Goal: Task Accomplishment & Management: Use online tool/utility

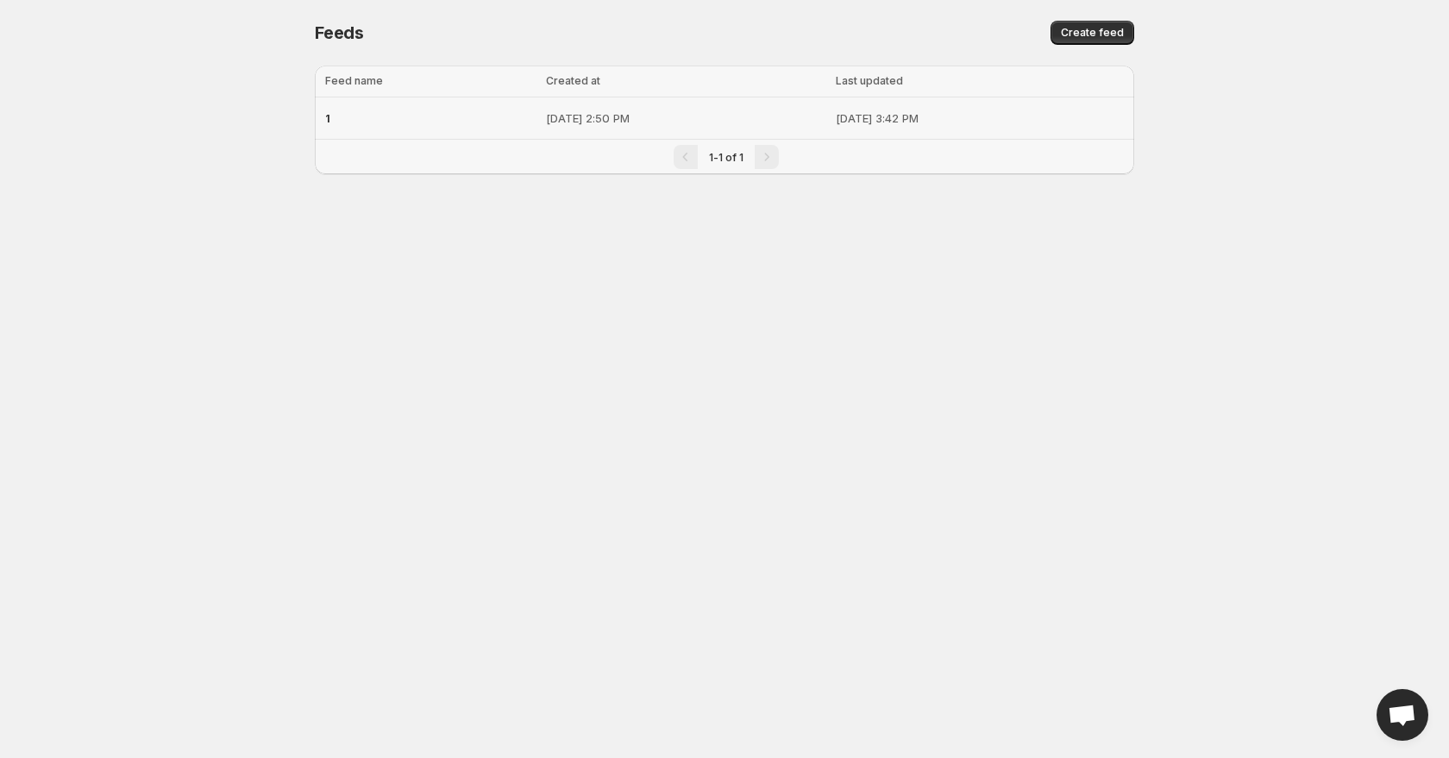
click at [465, 123] on div "1" at bounding box center [430, 118] width 211 height 31
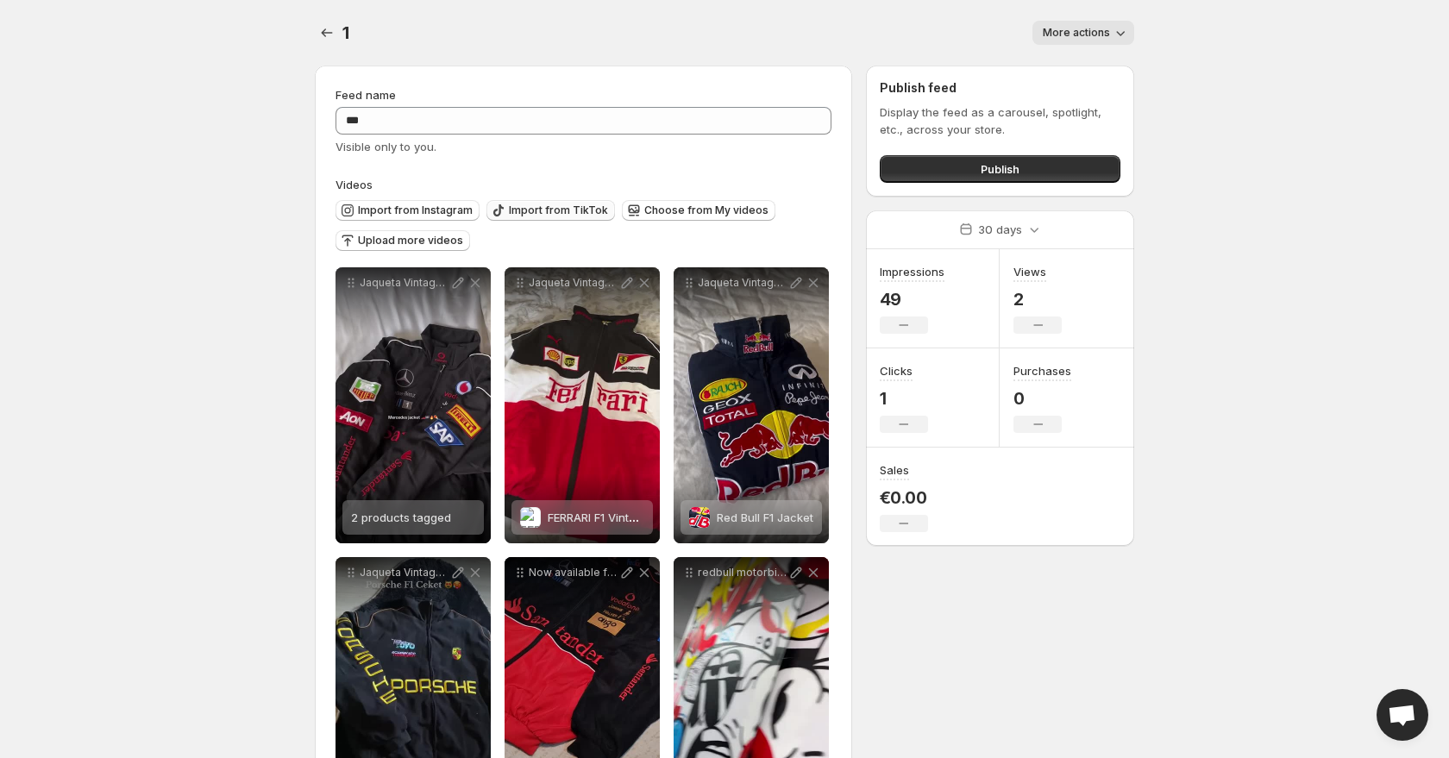
click at [555, 206] on span "Import from TikTok" at bounding box center [558, 211] width 99 height 14
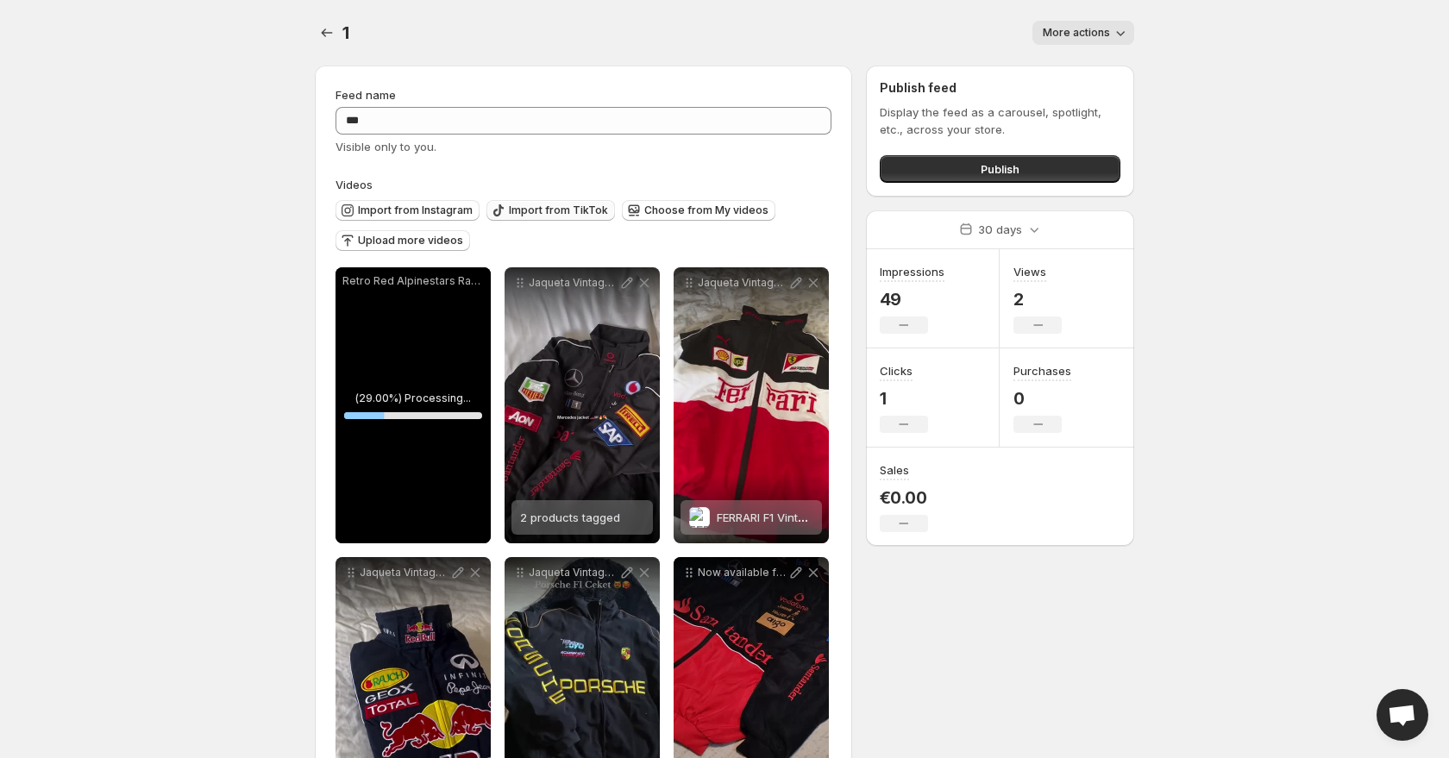
click at [545, 217] on span "Import from TikTok" at bounding box center [558, 211] width 99 height 14
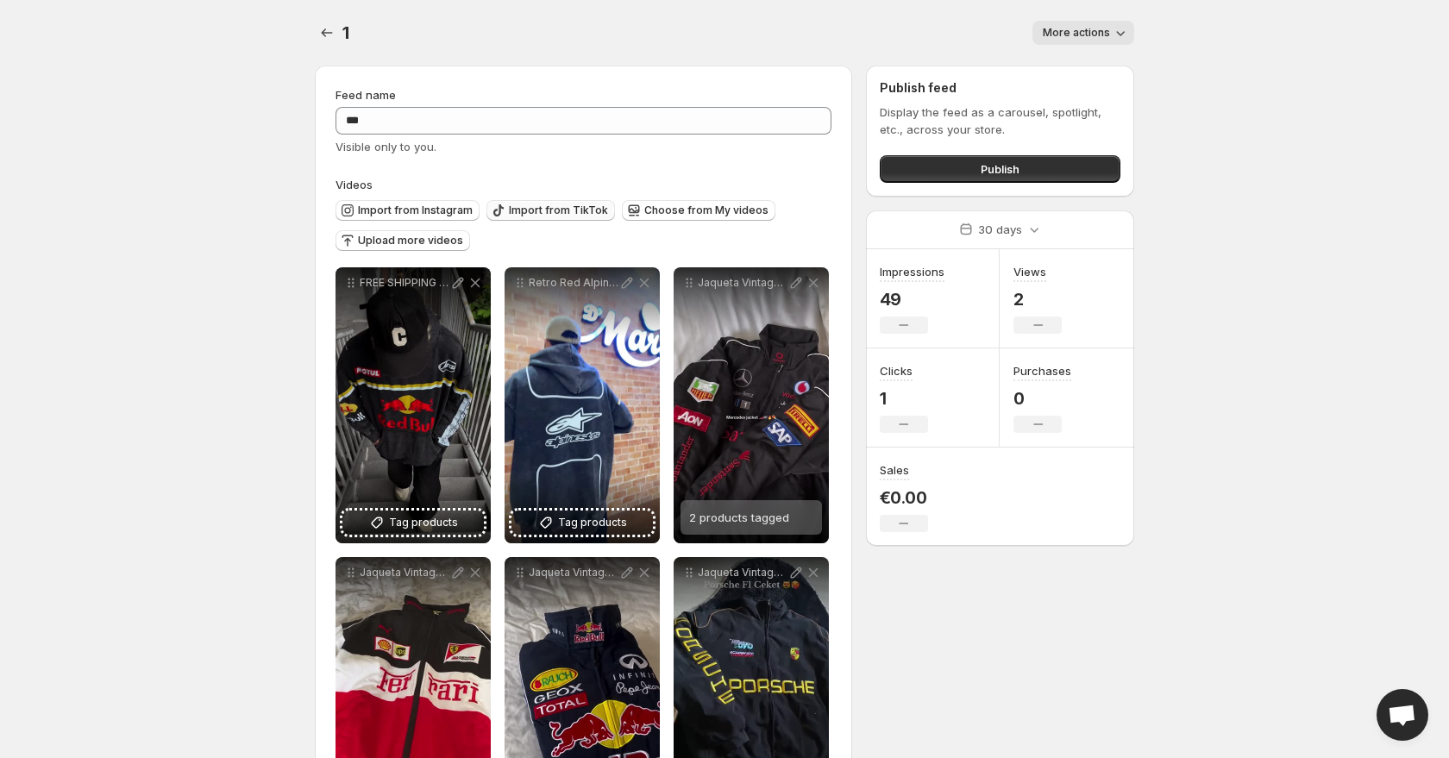
click at [525, 207] on span "Import from TikTok" at bounding box center [558, 211] width 99 height 14
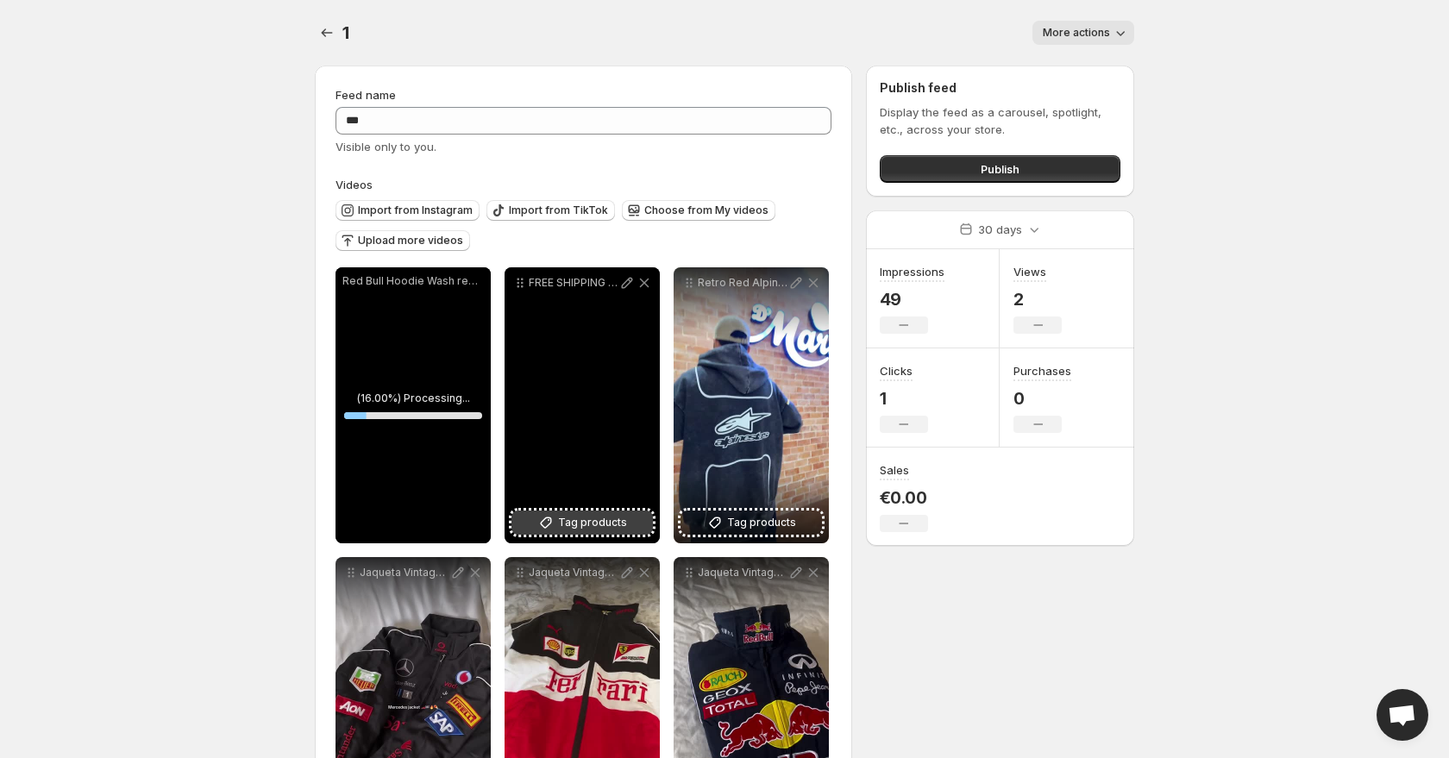
click at [544, 526] on icon at bounding box center [545, 522] width 17 height 17
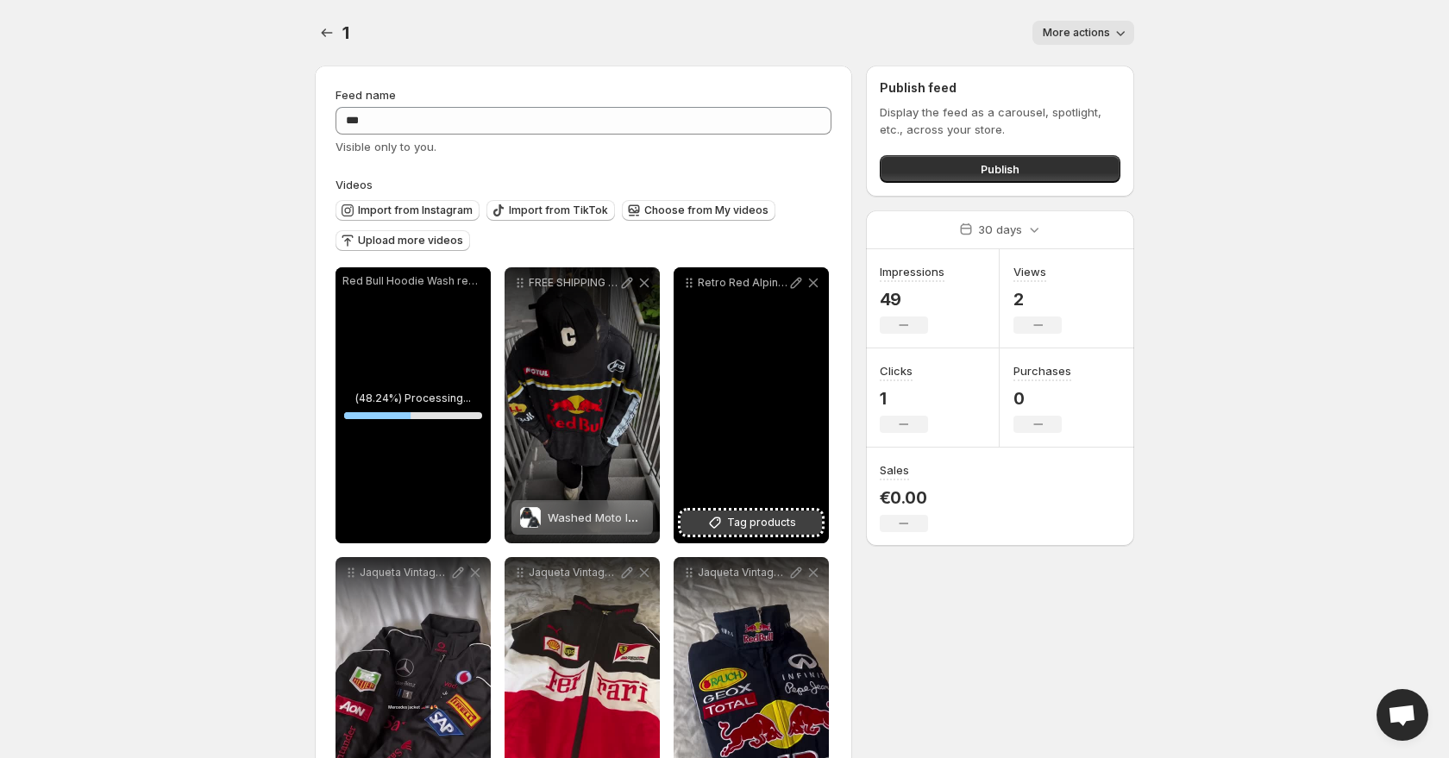
click at [760, 531] on button "Tag products" at bounding box center [751, 523] width 141 height 24
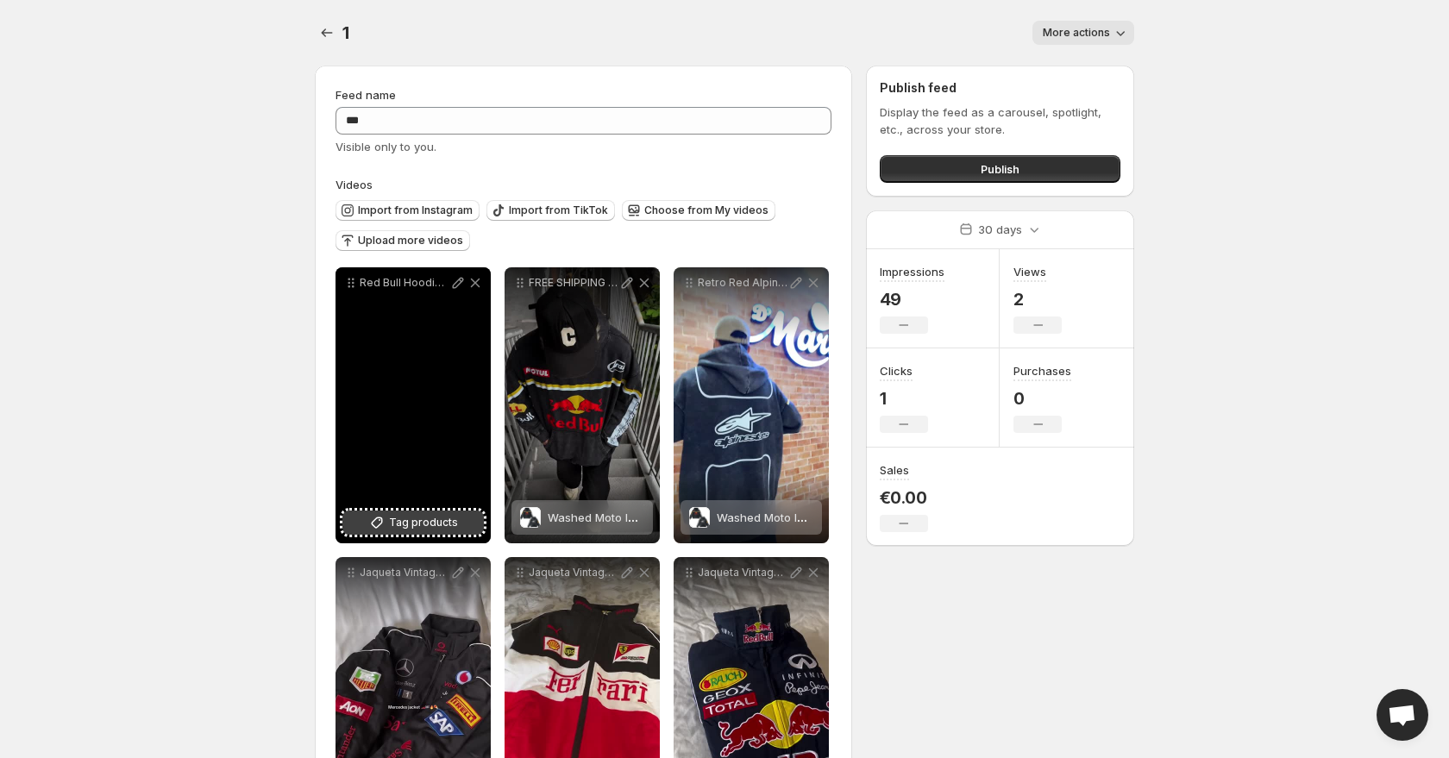
click at [410, 526] on span "Tag products" at bounding box center [423, 522] width 69 height 17
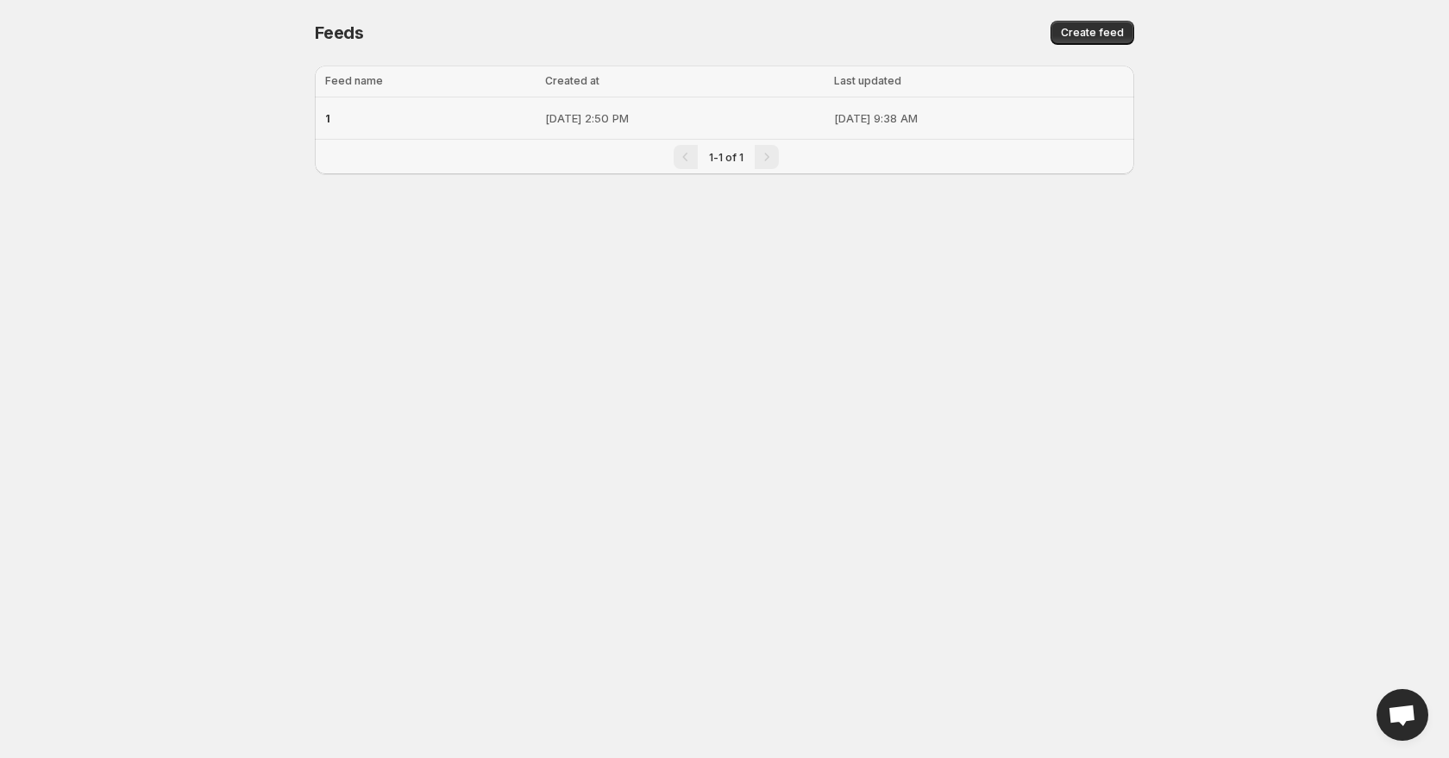
click at [456, 122] on div "1" at bounding box center [430, 118] width 210 height 31
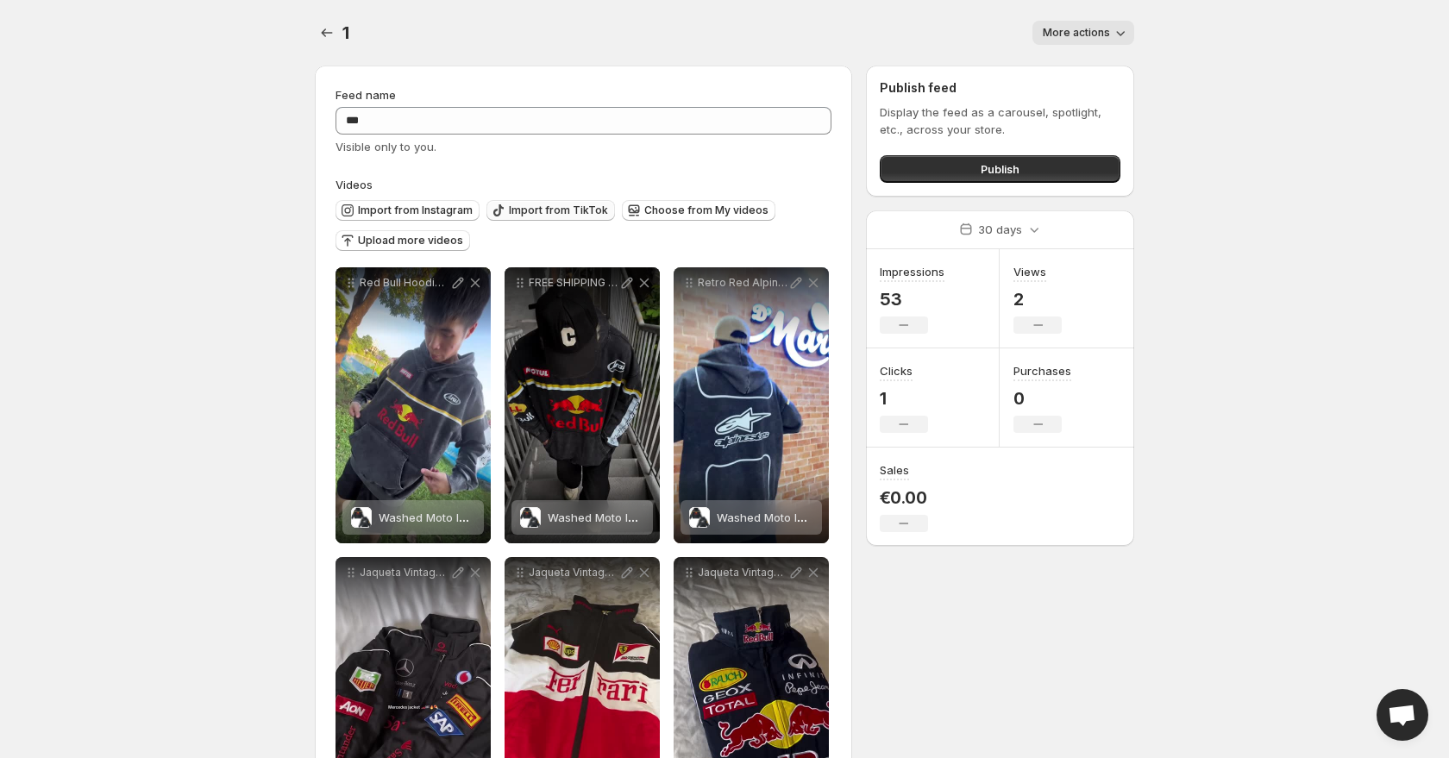
click at [563, 202] on button "Import from TikTok" at bounding box center [551, 210] width 129 height 21
